Goal: Information Seeking & Learning: Find specific fact

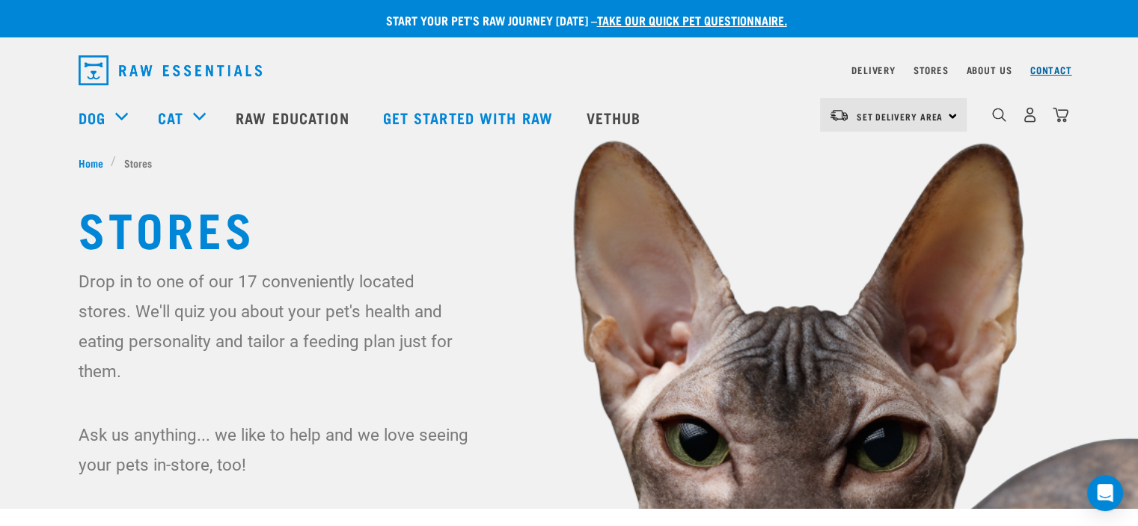
click at [1054, 68] on link "Contact" at bounding box center [1051, 69] width 42 height 5
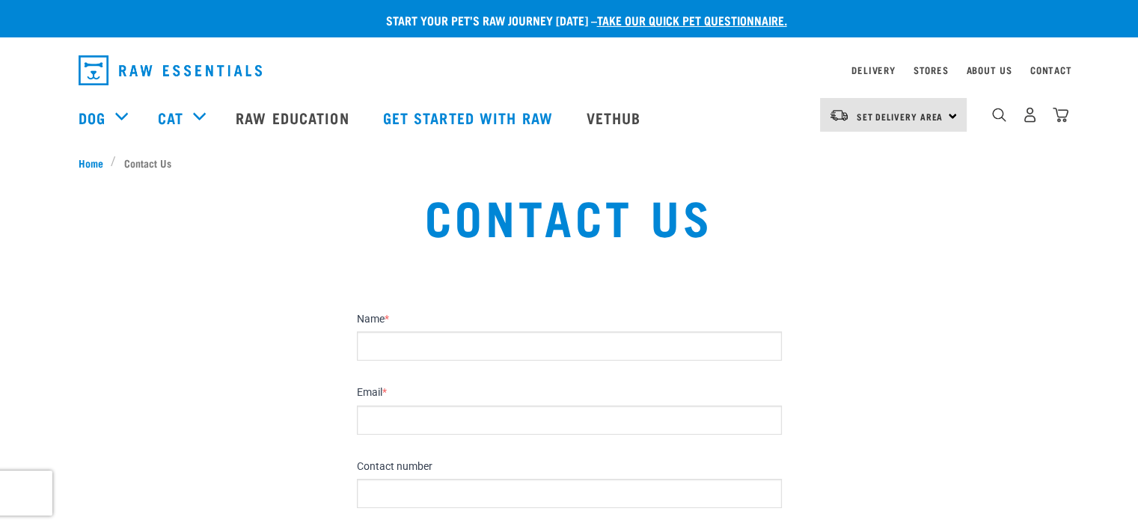
click at [518, 341] on input "Name *" at bounding box center [569, 345] width 425 height 29
type input "[PERSON_NAME]"
type input "[EMAIL_ADDRESS][DOMAIN_NAME]"
type input "021437480"
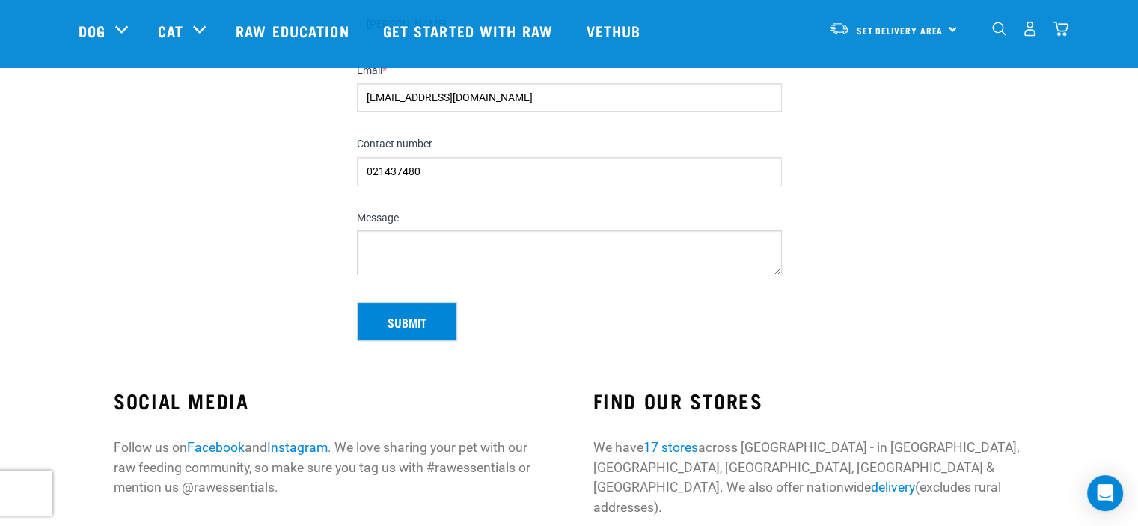
scroll to position [224, 0]
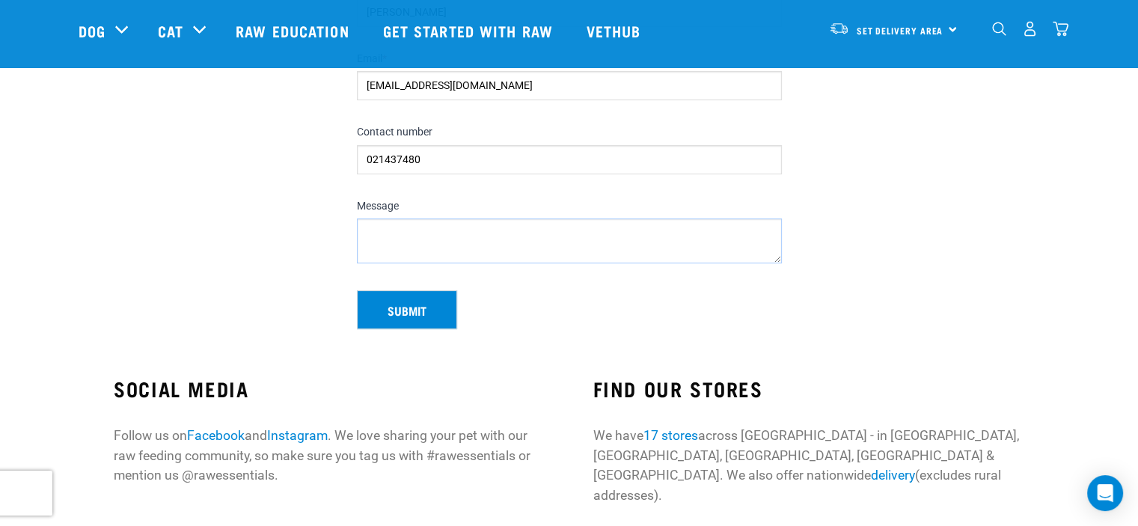
click at [370, 234] on textarea "Message" at bounding box center [569, 240] width 425 height 45
type textarea "Would now like to know the breakdown of percentage s of rabbit and venison ,sal…"
click at [438, 305] on button "Submit" at bounding box center [407, 309] width 100 height 39
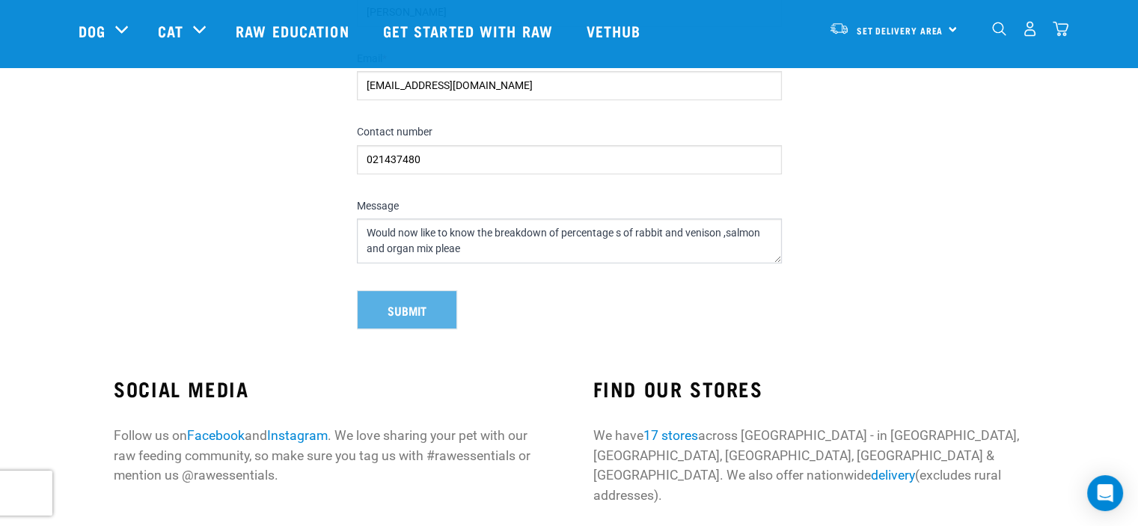
drag, startPoint x: 438, startPoint y: 305, endPoint x: 539, endPoint y: 299, distance: 101.9
click at [574, 420] on div "Start your pet’s raw journey today – take our quick pet questionnaire. Delivery…" at bounding box center [569, 162] width 1138 height 773
click at [458, 249] on textarea "Would now like to know the breakdown of percentage s of rabbit and venison ,sal…" at bounding box center [569, 240] width 425 height 45
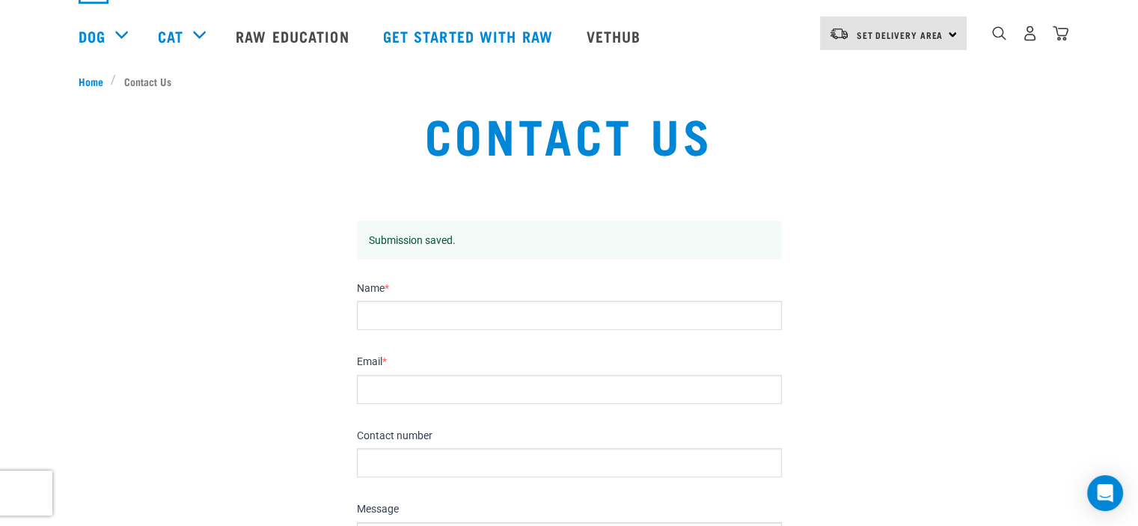
scroll to position [224, 0]
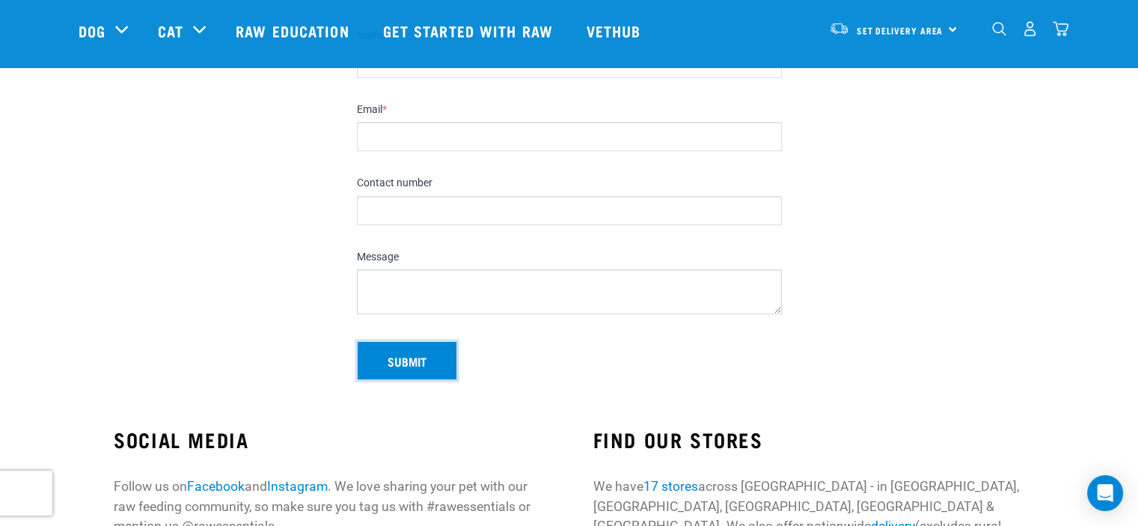
click at [415, 370] on button "Submit" at bounding box center [407, 360] width 100 height 39
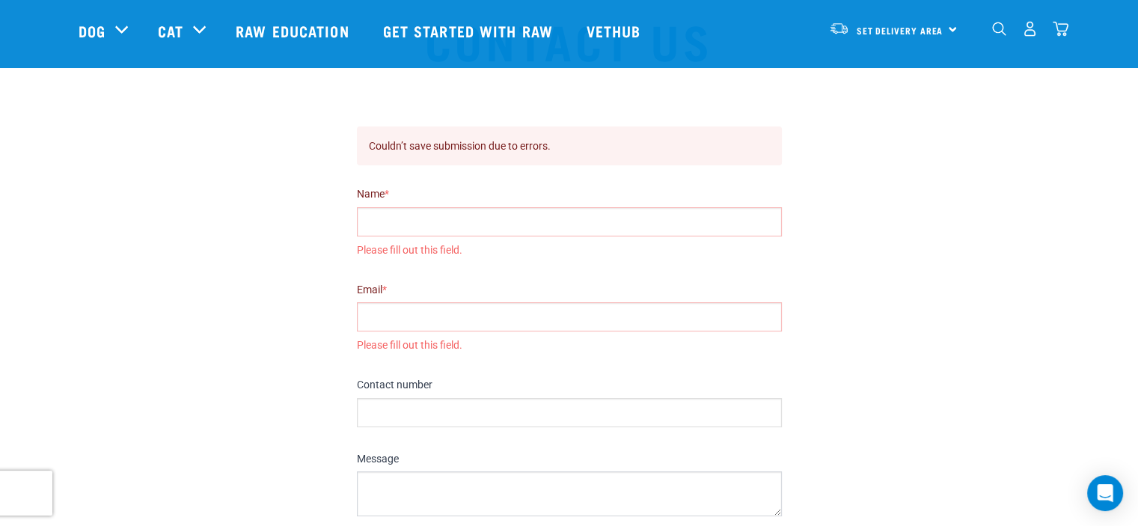
scroll to position [0, 0]
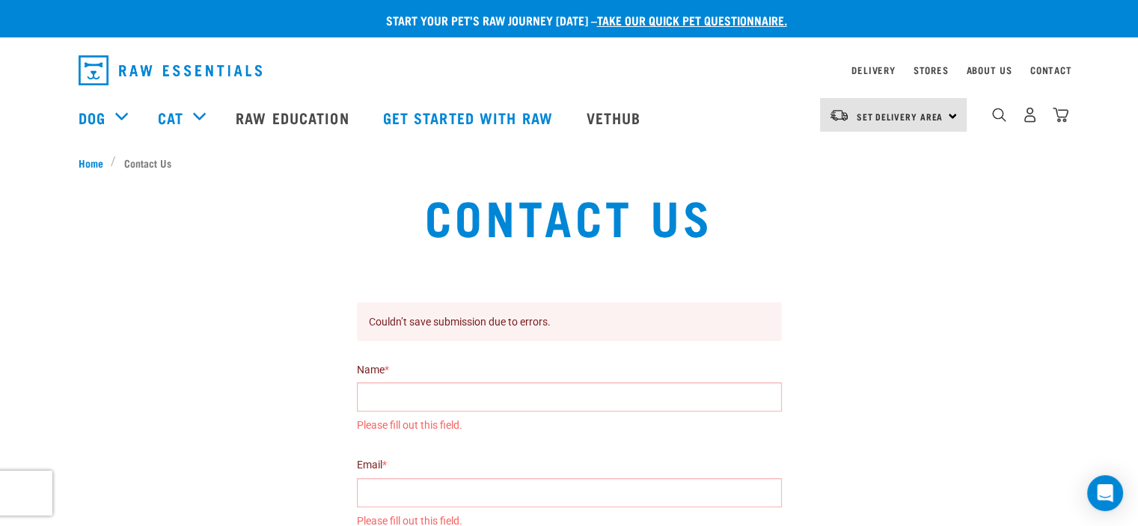
click at [455, 397] on input "Name *" at bounding box center [569, 396] width 425 height 29
type input "Mary Inomata"
type input "maryinomata@gmail.com"
type input "021437480"
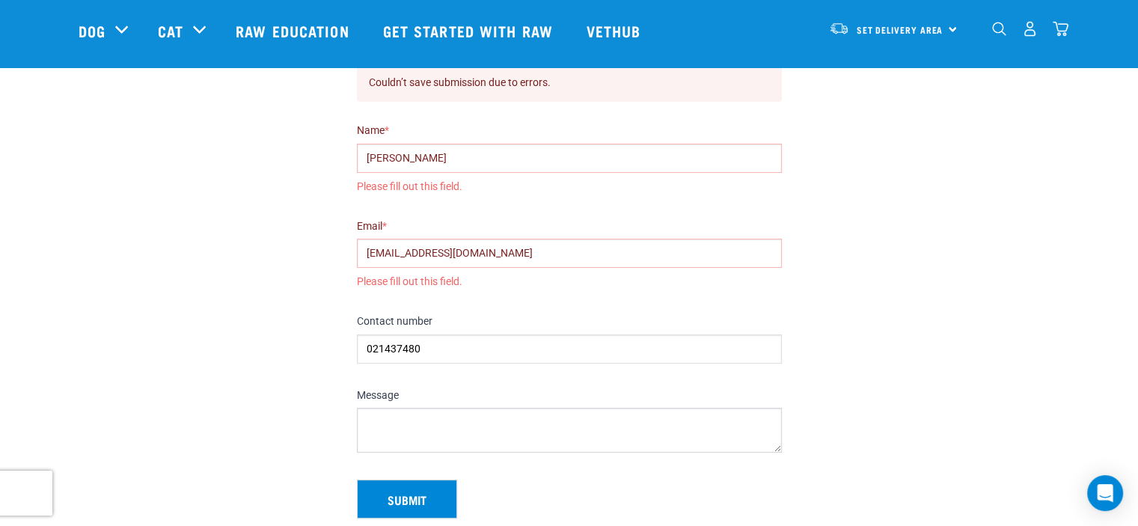
scroll to position [299, 0]
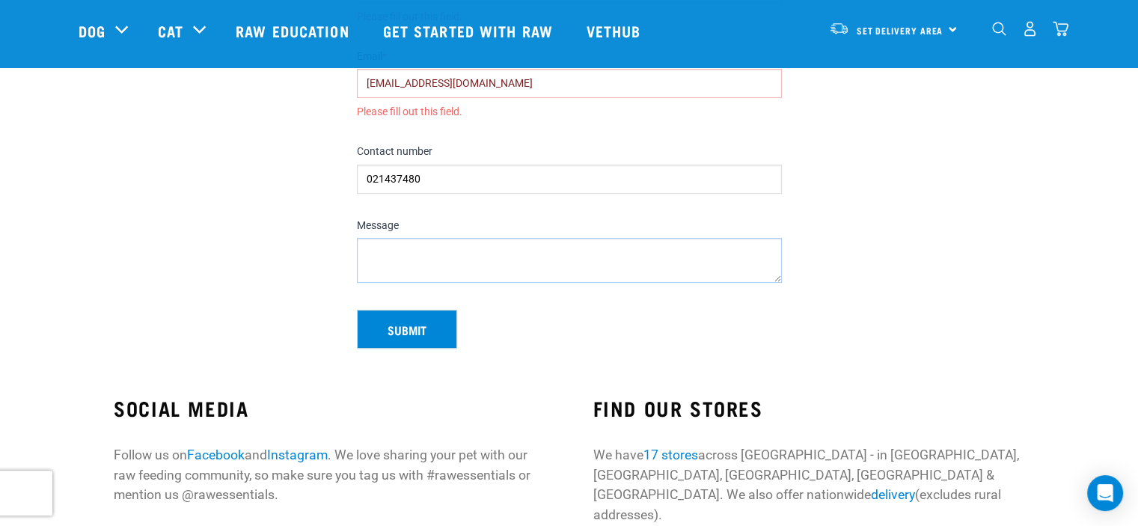
click at [379, 251] on textarea "Message" at bounding box center [569, 260] width 425 height 45
click at [626, 251] on textarea "Please tell me the percentages of rabbit and venison in t Rabbit mix" at bounding box center [569, 260] width 425 height 45
click at [661, 254] on textarea "Please tell me the percentages of rabbit and venison in the frozrn Rabbit mix" at bounding box center [569, 260] width 425 height 45
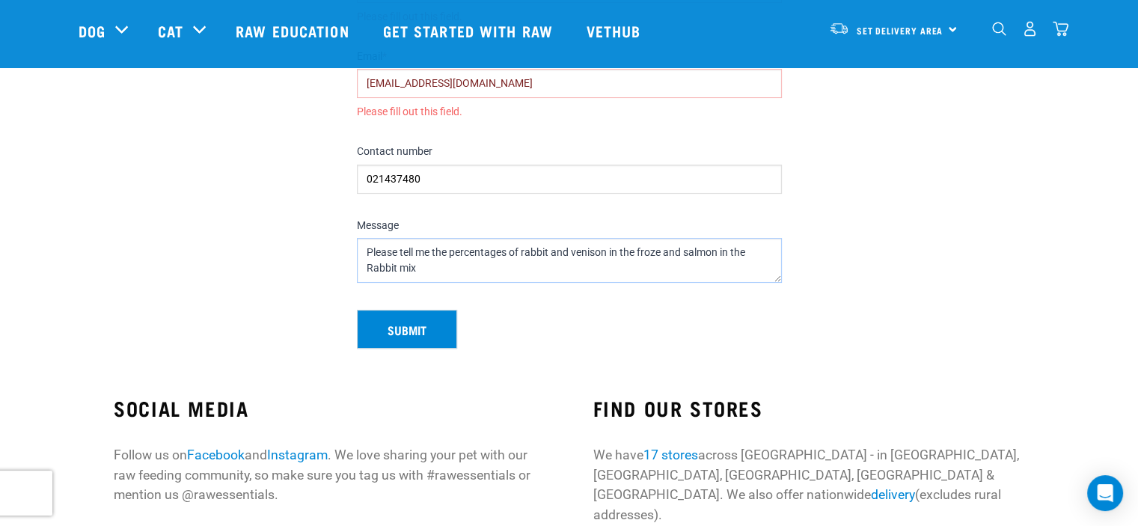
type textarea "Please tell me the percentages of rabbit and venison in the froze and salmon in…"
click at [414, 328] on button "Submit" at bounding box center [407, 329] width 100 height 39
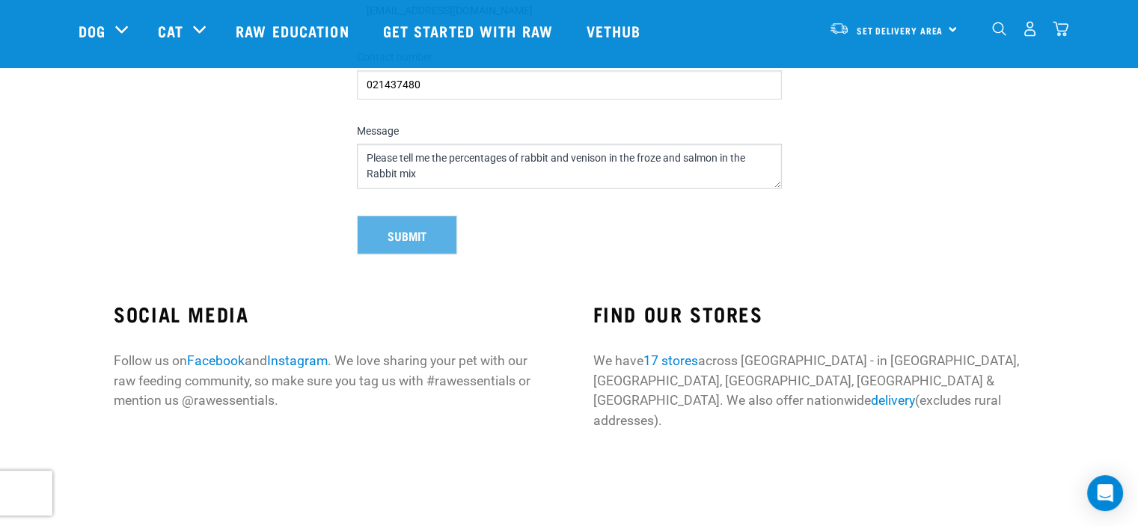
scroll to position [248, 0]
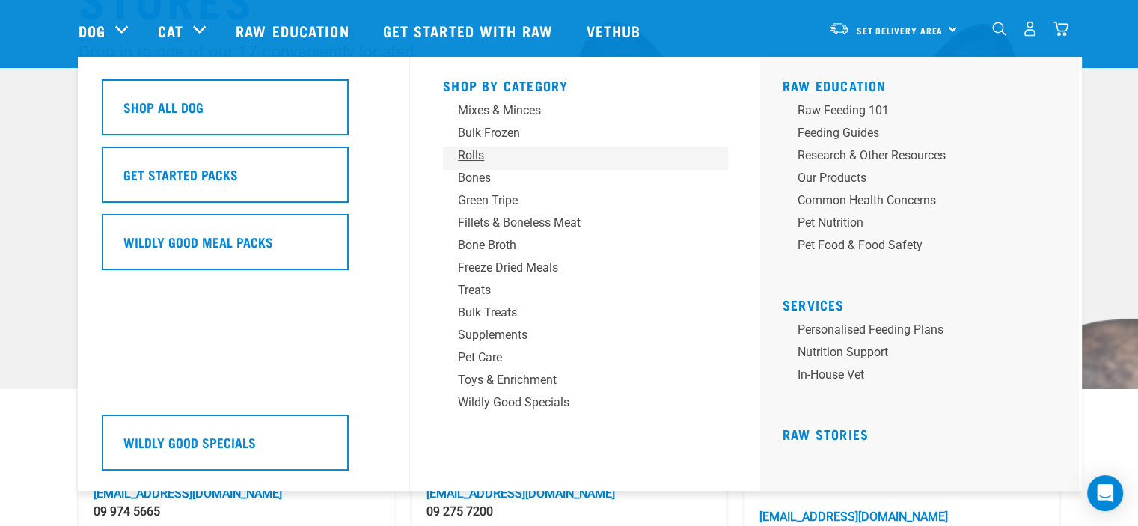
scroll to position [150, 0]
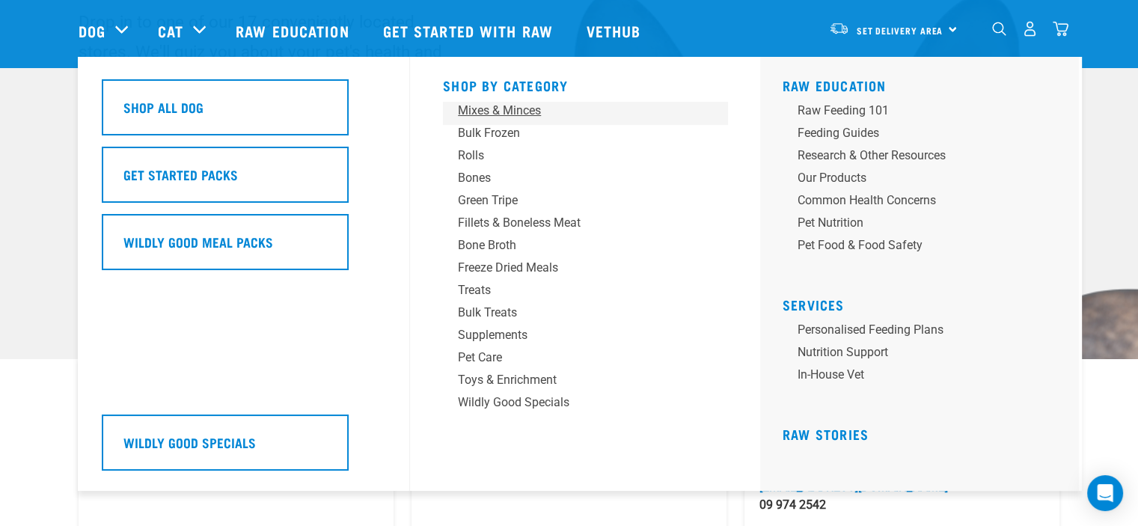
click at [506, 110] on div "Mixes & Minces" at bounding box center [574, 111] width 233 height 18
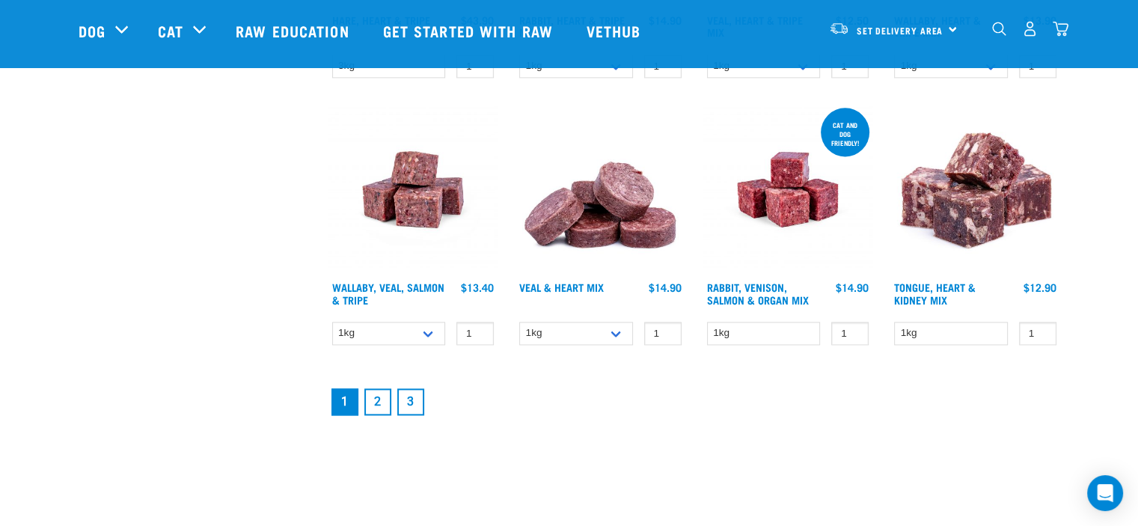
scroll to position [2020, 0]
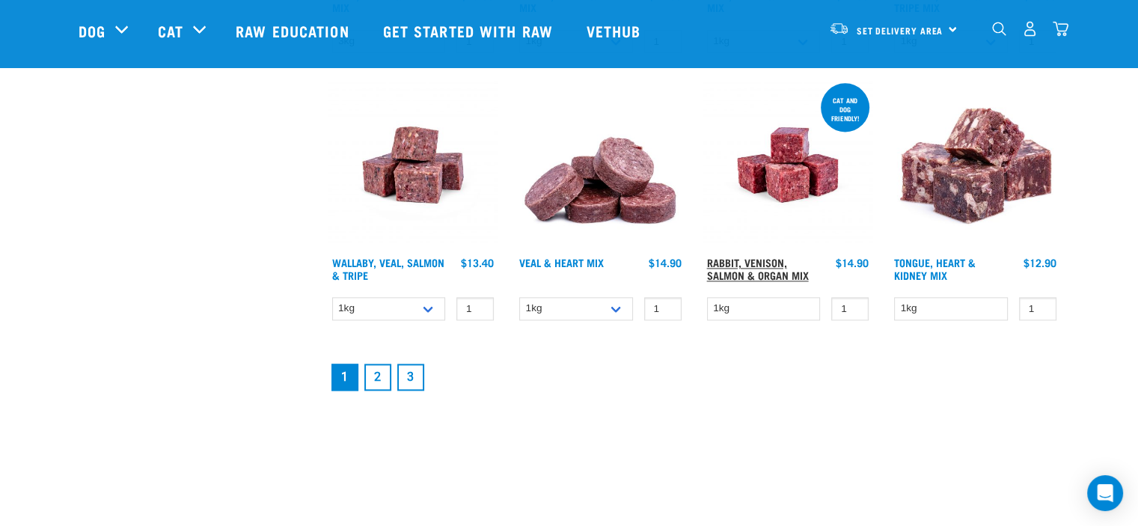
click at [793, 271] on link "Rabbit, Venison, Salmon & Organ Mix" at bounding box center [758, 268] width 102 height 17
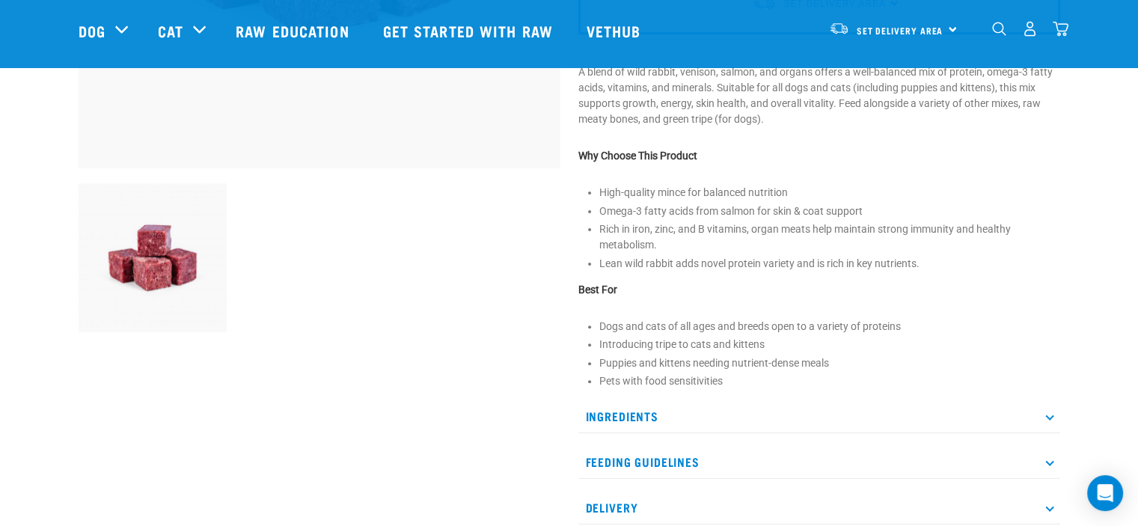
scroll to position [449, 0]
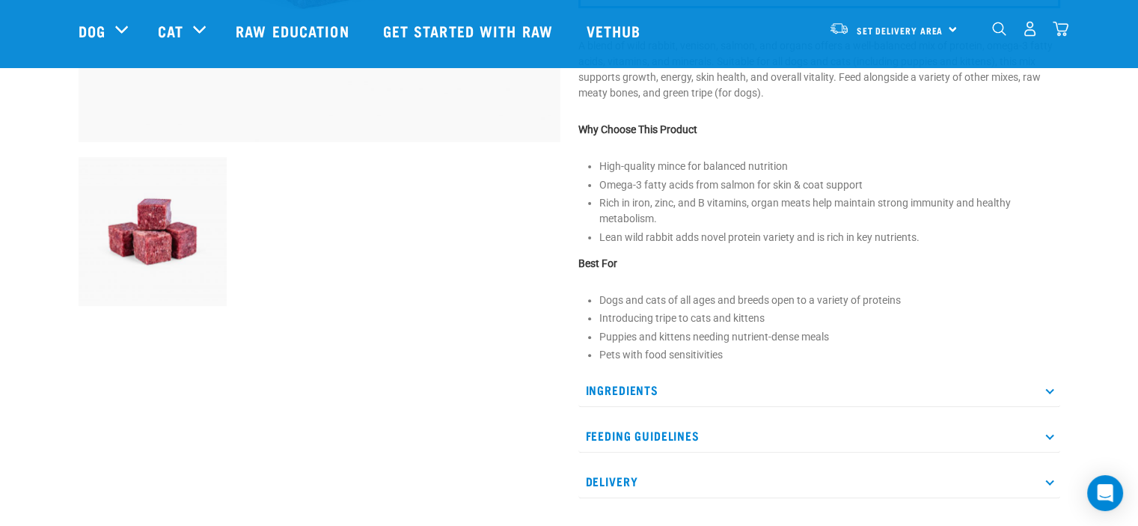
click at [621, 390] on p "Ingredients" at bounding box center [819, 390] width 482 height 34
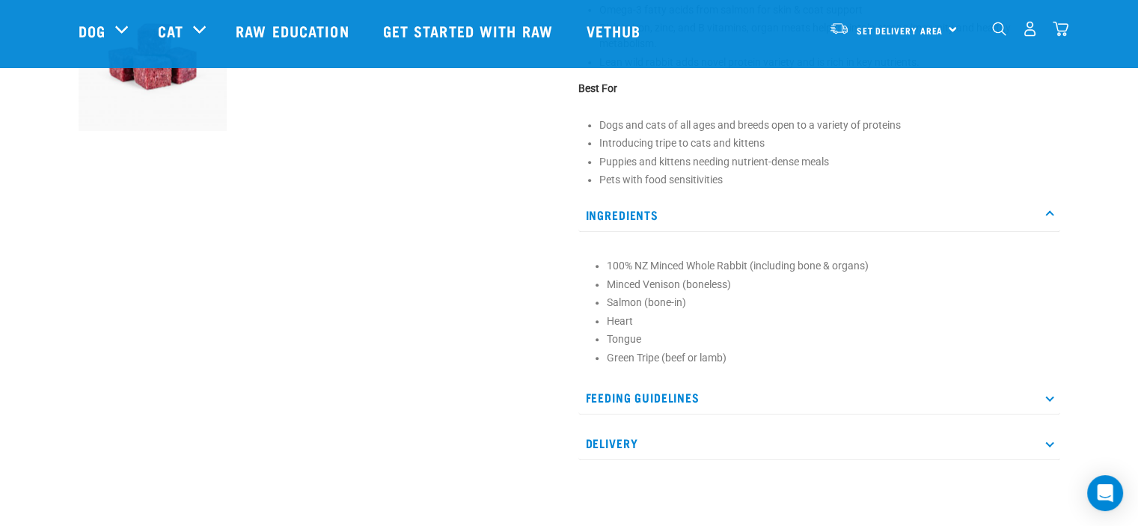
scroll to position [598, 0]
